Goal: Task Accomplishment & Management: Manage account settings

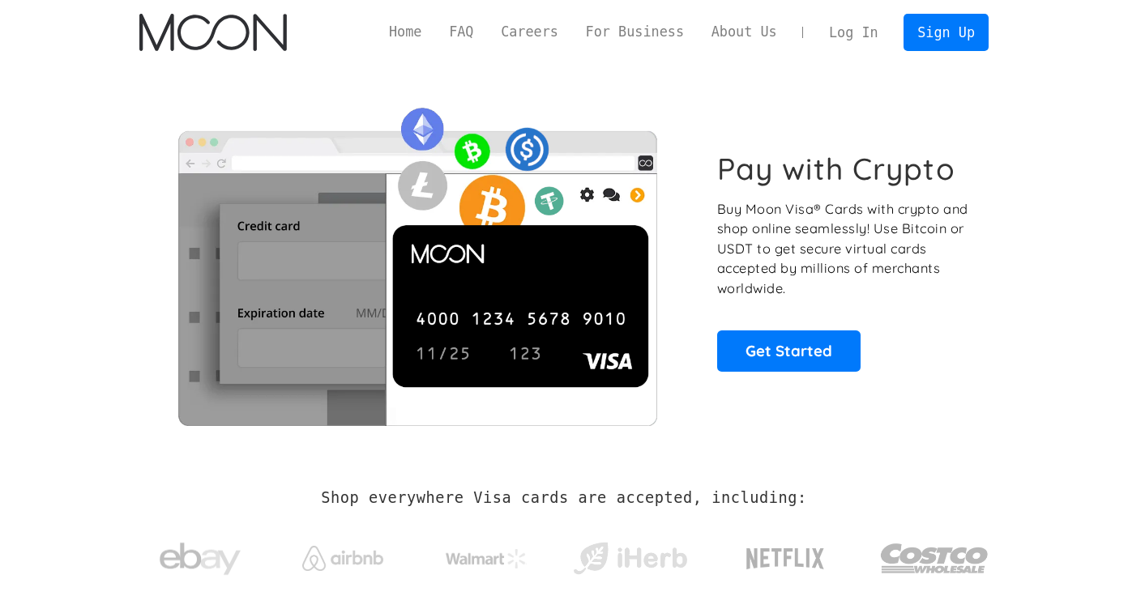
click at [842, 29] on link "Log In" at bounding box center [853, 33] width 76 height 36
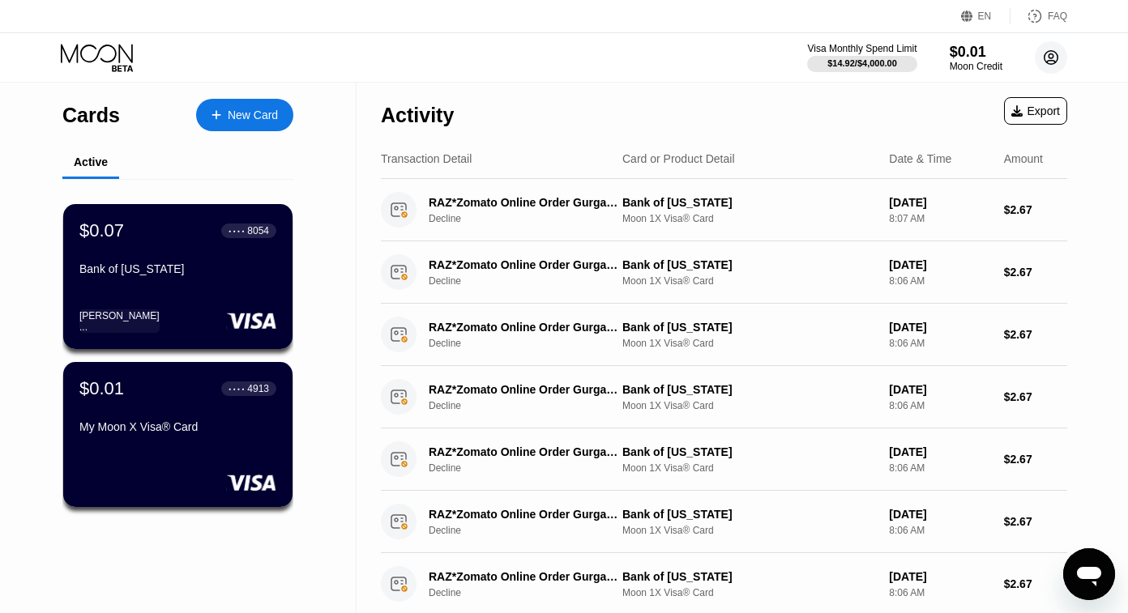
click at [1038, 60] on circle at bounding box center [1050, 57] width 32 height 32
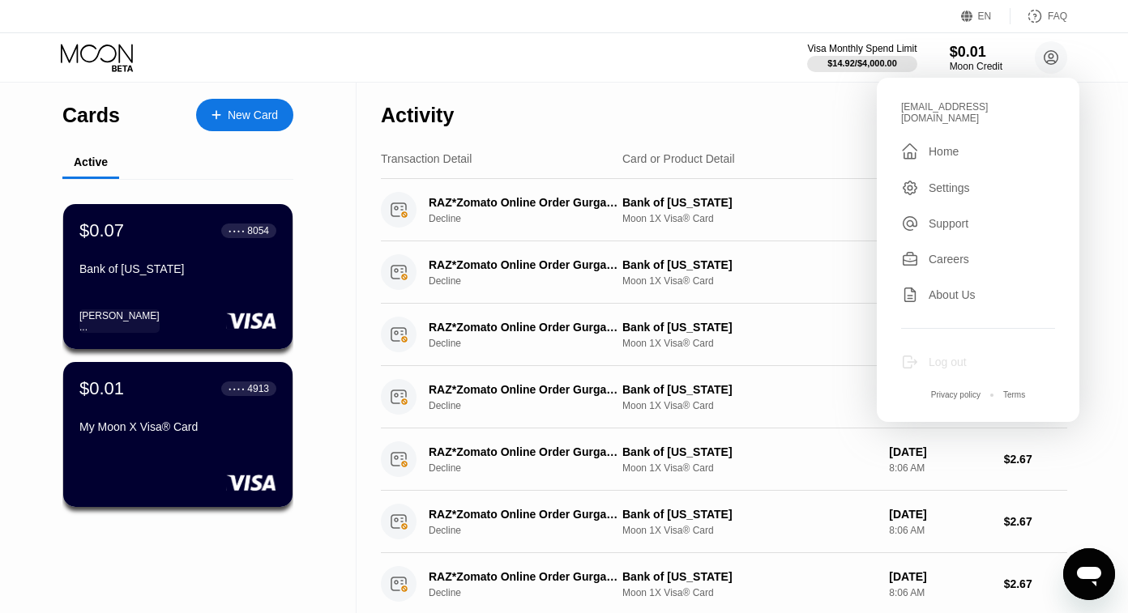
click at [947, 356] on div "Log out" at bounding box center [947, 362] width 38 height 13
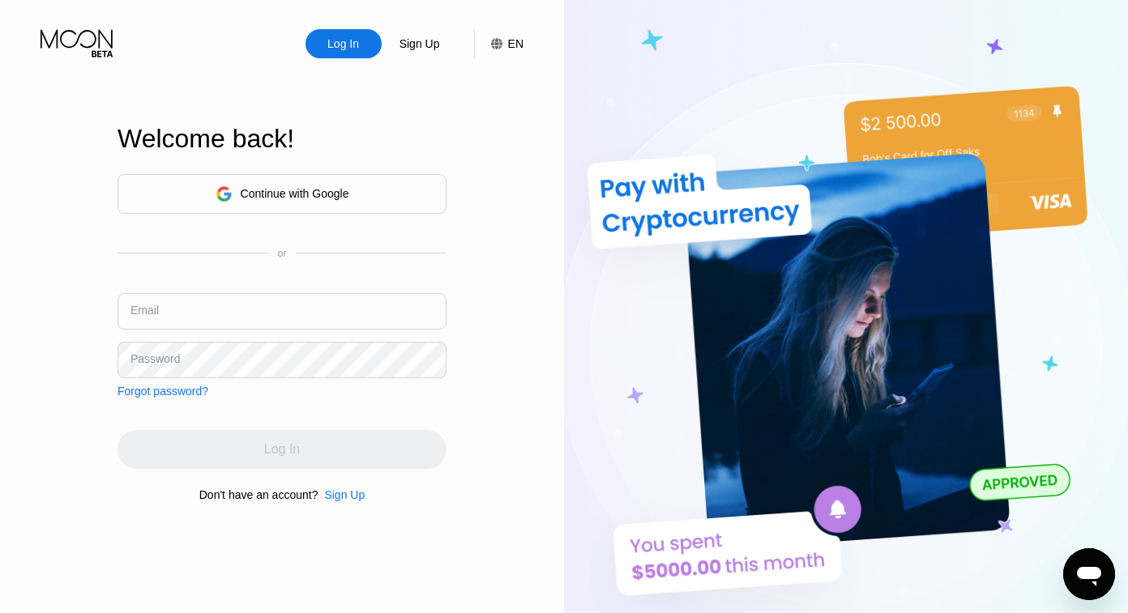
click at [303, 191] on div "Continue with Google" at bounding box center [295, 193] width 109 height 13
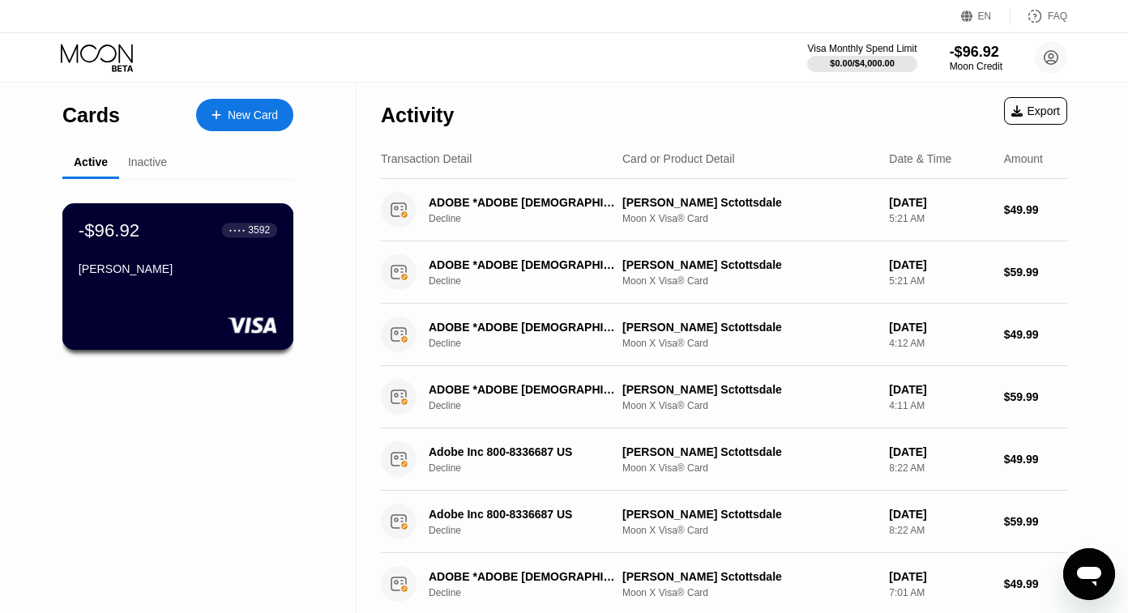
click at [171, 280] on div "Walt" at bounding box center [178, 271] width 198 height 19
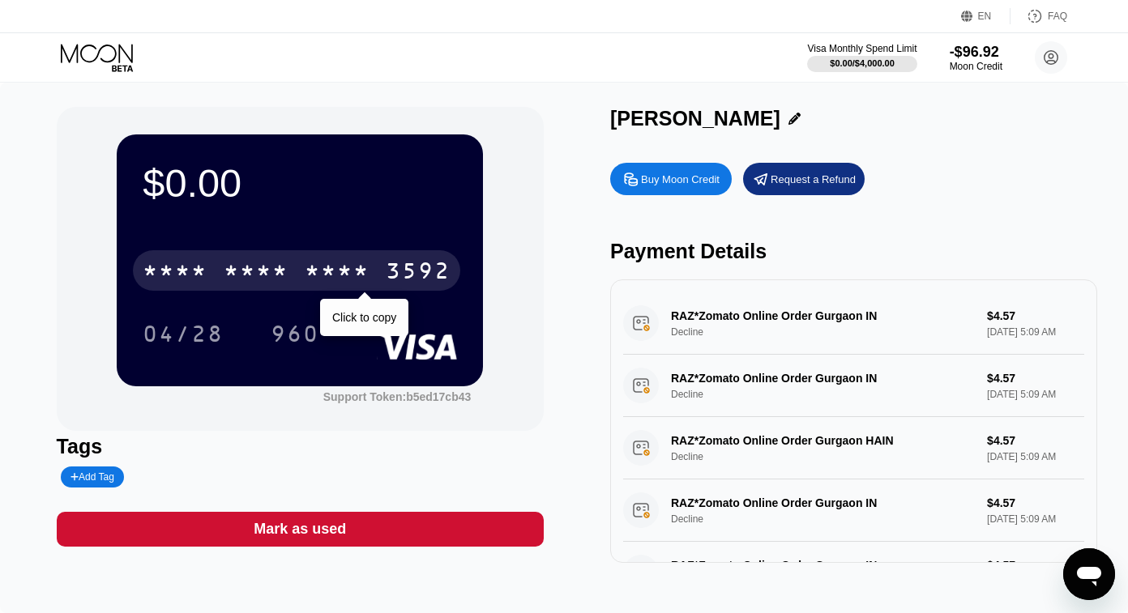
click at [168, 280] on div "* * * *" at bounding box center [175, 273] width 65 height 26
